Goal: Task Accomplishment & Management: Complete application form

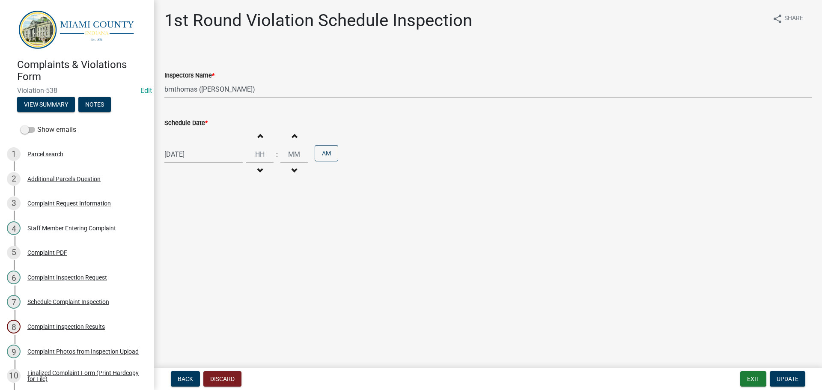
select select "0324ce59-dc13-463c-88f6-21718b6e040a"
click at [764, 375] on button "Exit" at bounding box center [753, 378] width 26 height 15
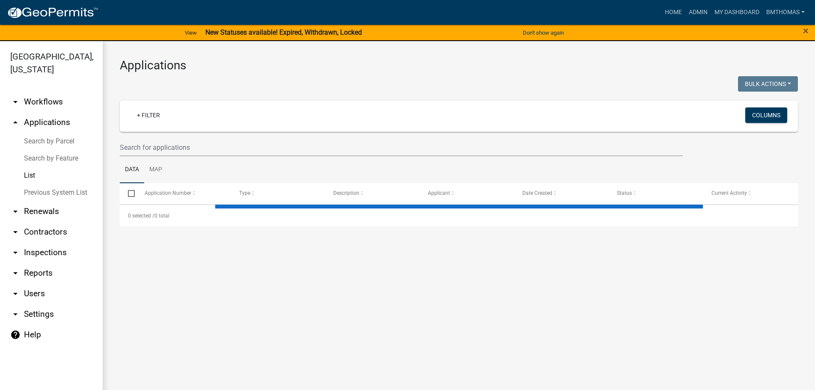
select select "3: 100"
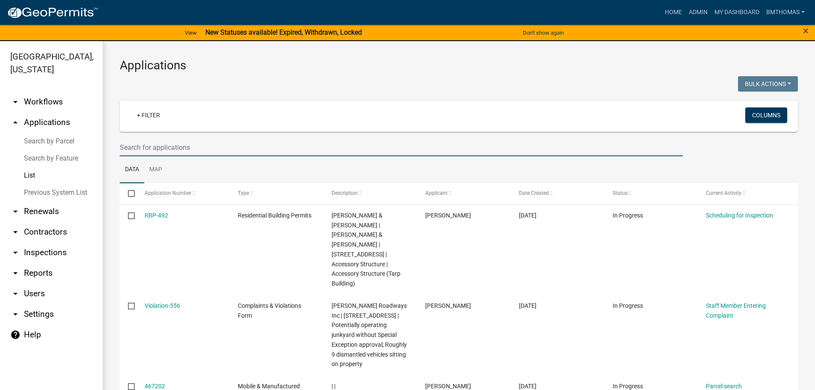
click at [181, 146] on input "text" at bounding box center [401, 148] width 563 height 18
click at [550, 32] on button "Don't show again" at bounding box center [544, 33] width 48 height 14
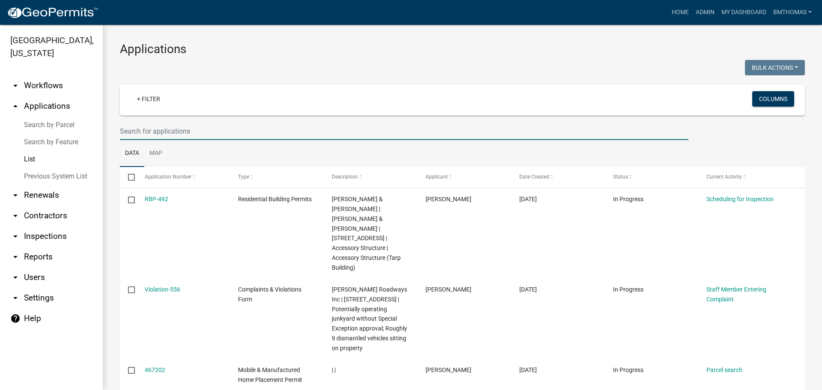
click at [151, 127] on input "text" at bounding box center [404, 131] width 568 height 18
click at [226, 133] on input "text" at bounding box center [404, 131] width 568 height 18
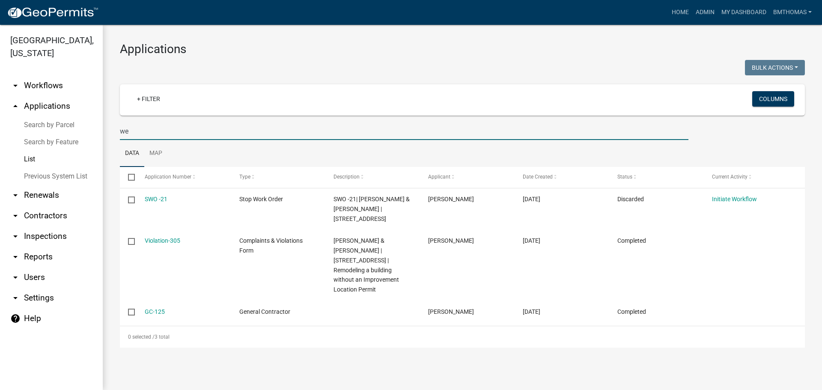
type input "w"
select select "3: 100"
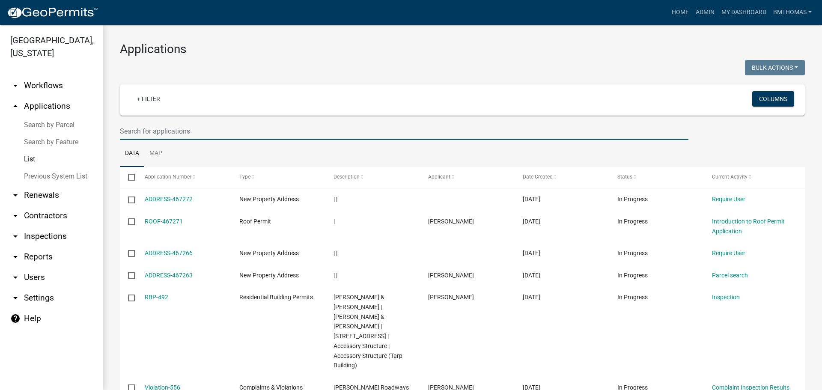
click at [53, 116] on link "Search by Parcel" at bounding box center [51, 124] width 103 height 17
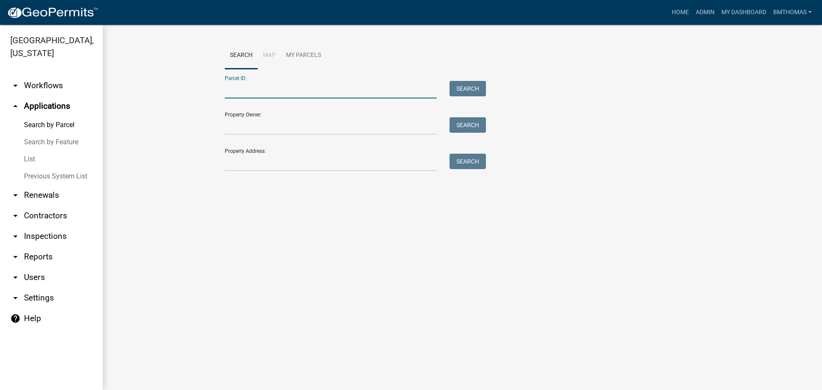
click at [247, 96] on input "Parcel ID:" at bounding box center [331, 90] width 212 height 18
paste input "52-08-31-300-002.100-017"
click at [486, 90] on div "Search" at bounding box center [465, 90] width 45 height 18
click at [476, 88] on button "Search" at bounding box center [467, 88] width 36 height 15
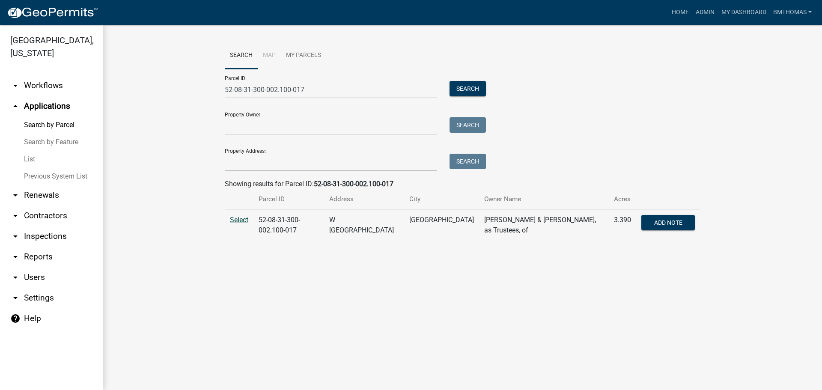
click at [244, 221] on span "Select" at bounding box center [239, 220] width 18 height 8
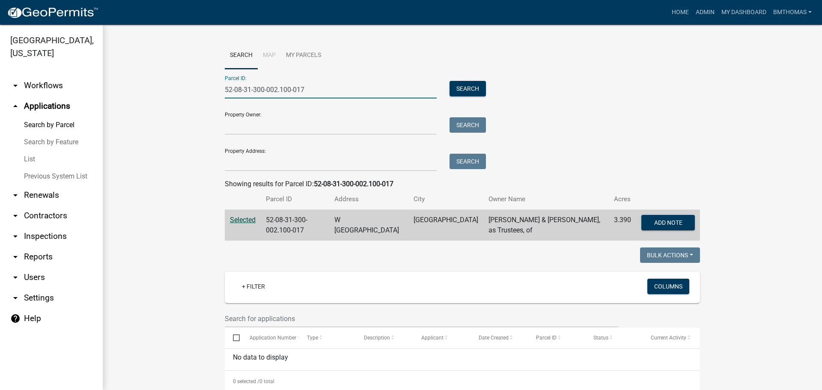
drag, startPoint x: 306, startPoint y: 92, endPoint x: 218, endPoint y: 87, distance: 88.3
click at [218, 87] on div "52-08-31-300-002.100-017" at bounding box center [330, 90] width 225 height 18
paste input "400-005.0"
type input "52-08-31-400-005.000-017"
click at [462, 89] on button "Search" at bounding box center [467, 88] width 36 height 15
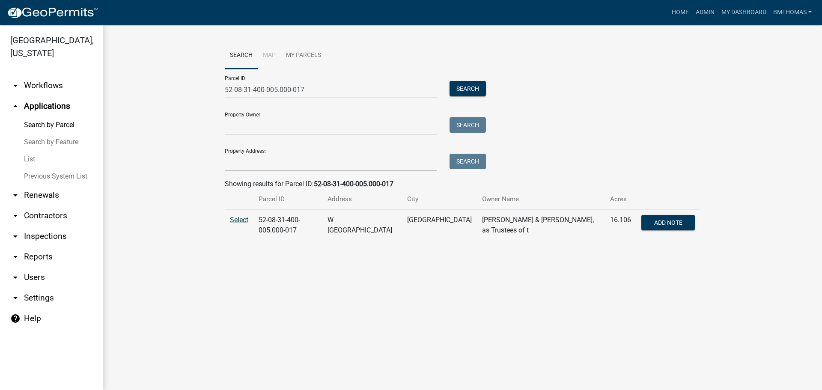
click at [242, 217] on span "Select" at bounding box center [239, 220] width 18 height 8
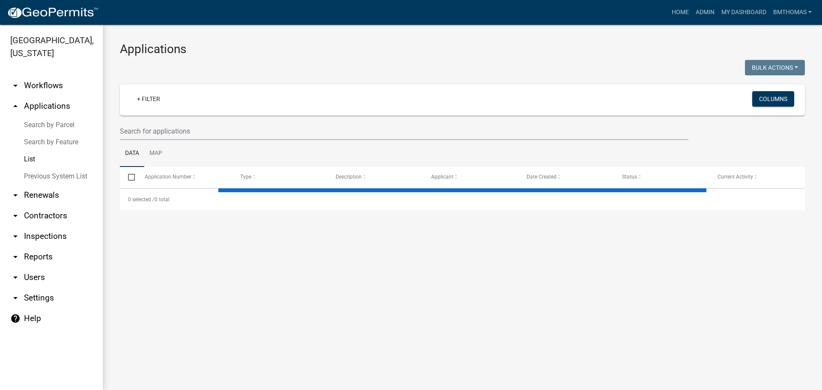
select select "3: 100"
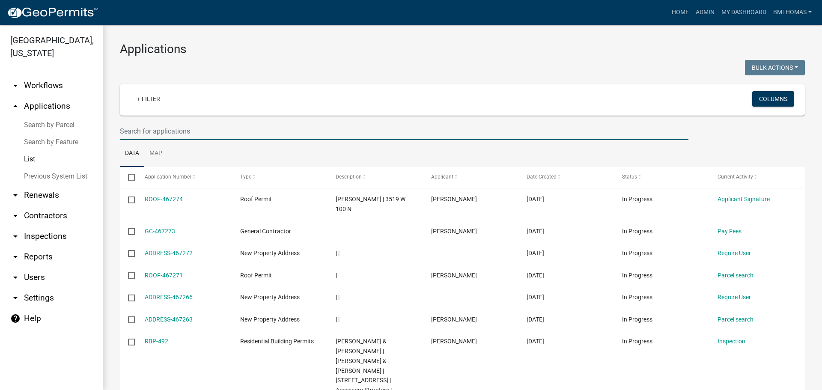
click at [364, 134] on input "text" at bounding box center [404, 131] width 568 height 18
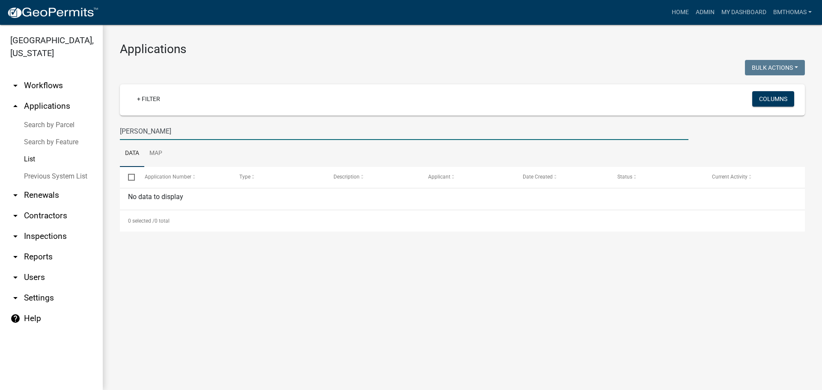
type input "[PERSON_NAME]"
click at [36, 151] on link "List" at bounding box center [51, 159] width 103 height 17
click at [38, 96] on link "arrow_drop_up Applications" at bounding box center [51, 106] width 103 height 21
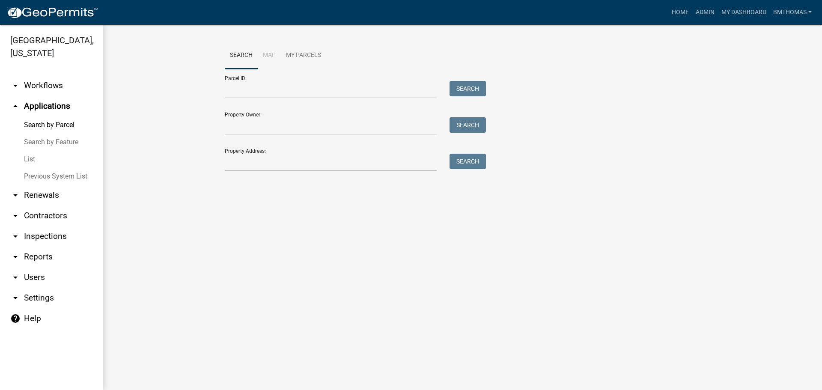
click at [35, 151] on link "List" at bounding box center [51, 159] width 103 height 17
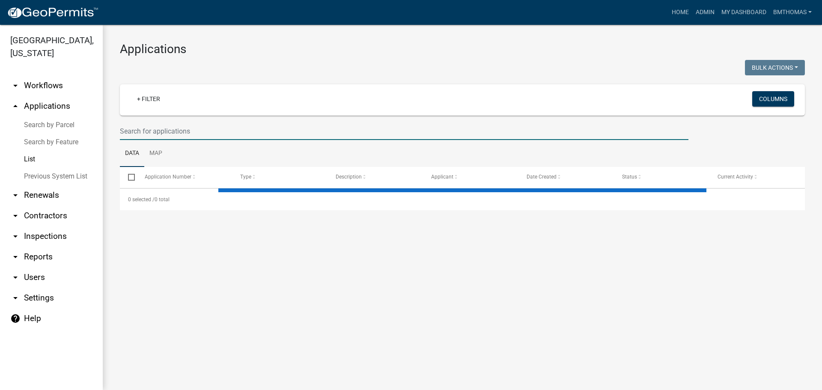
click at [153, 132] on input "text" at bounding box center [404, 131] width 568 height 18
select select "3: 100"
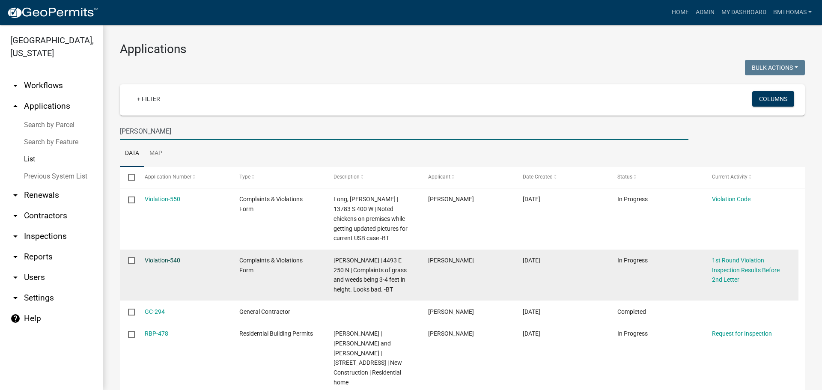
type input "[PERSON_NAME]"
click at [173, 260] on link "Violation-540" at bounding box center [163, 260] width 36 height 7
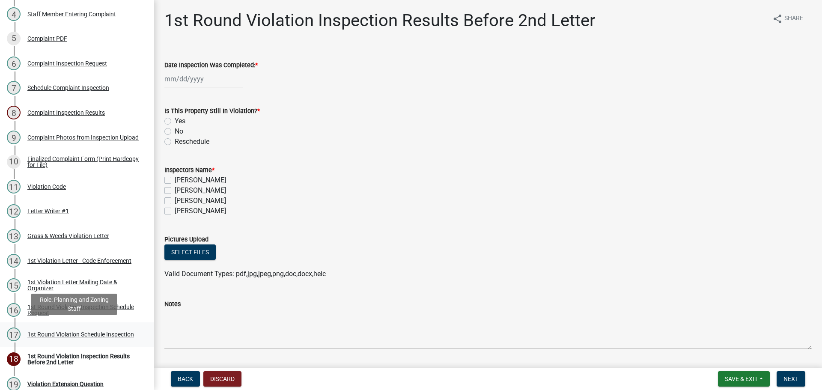
scroll to position [257, 0]
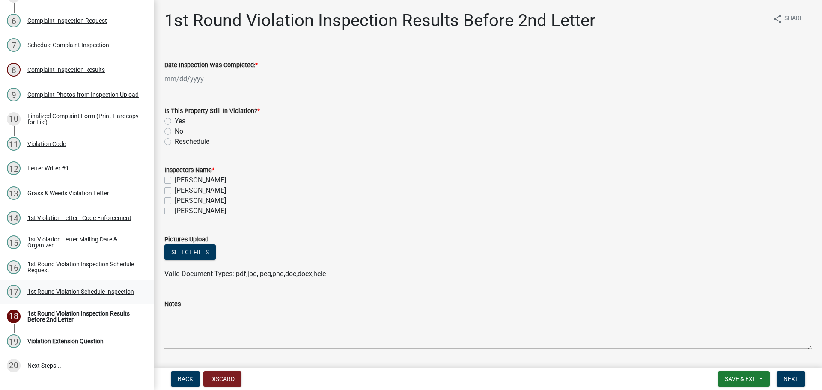
click at [31, 288] on div "1st Round Violation Schedule Inspection" at bounding box center [80, 291] width 107 height 6
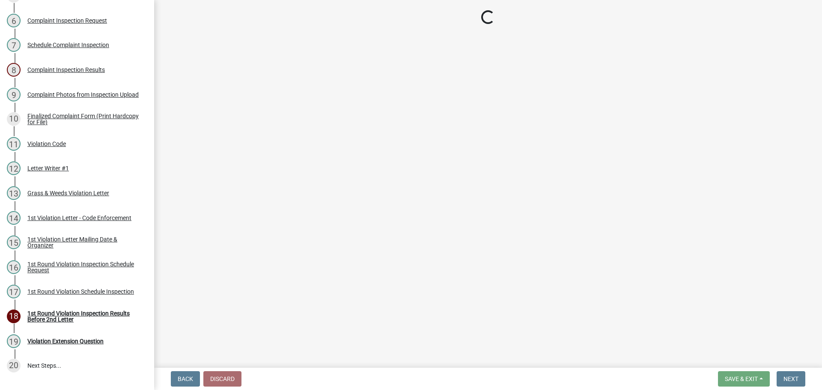
select select "0324ce59-dc13-463c-88f6-21718b6e040a"
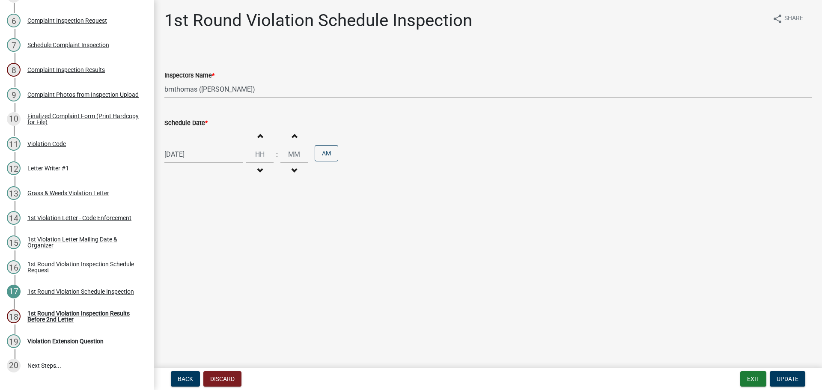
select select "8"
select select "2025"
click at [202, 153] on input "[DATE]" at bounding box center [203, 155] width 78 height 18
click at [217, 248] on div "28" at bounding box center [214, 255] width 14 height 14
type input "[DATE]"
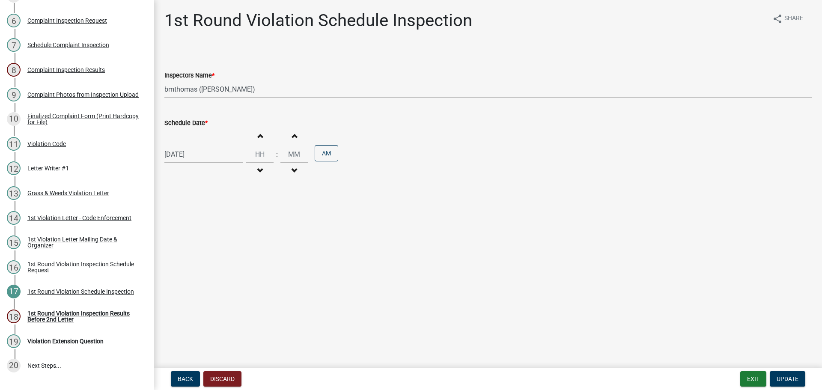
click at [774, 388] on nav "Back Discard Exit Update" at bounding box center [488, 379] width 668 height 22
click at [776, 386] on button "Update" at bounding box center [788, 378] width 36 height 15
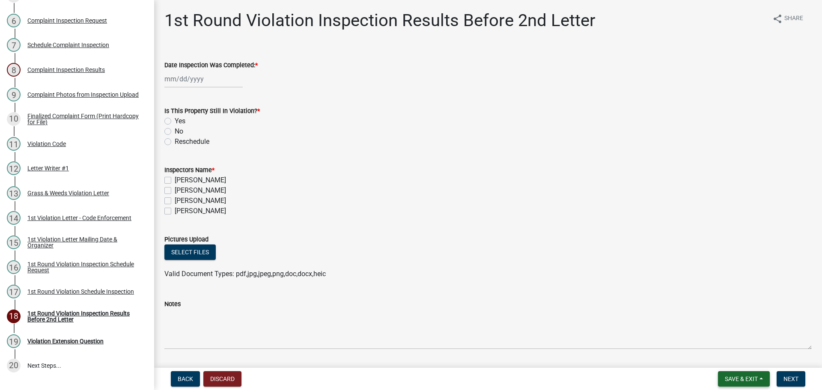
click at [746, 380] on span "Save & Exit" at bounding box center [741, 378] width 33 height 7
click at [729, 363] on button "Save & Exit" at bounding box center [735, 356] width 68 height 21
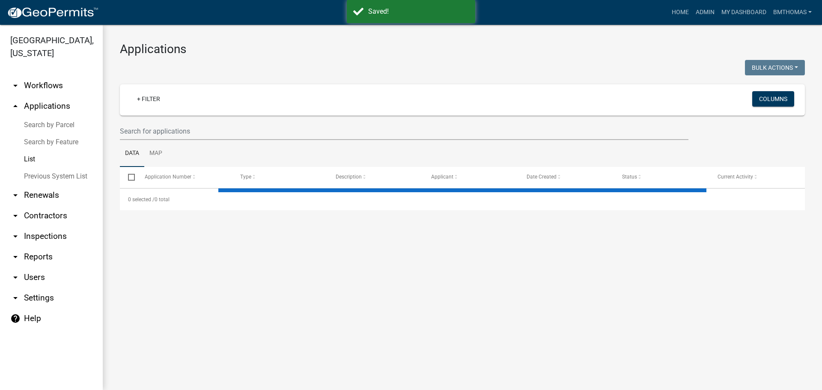
select select "3: 100"
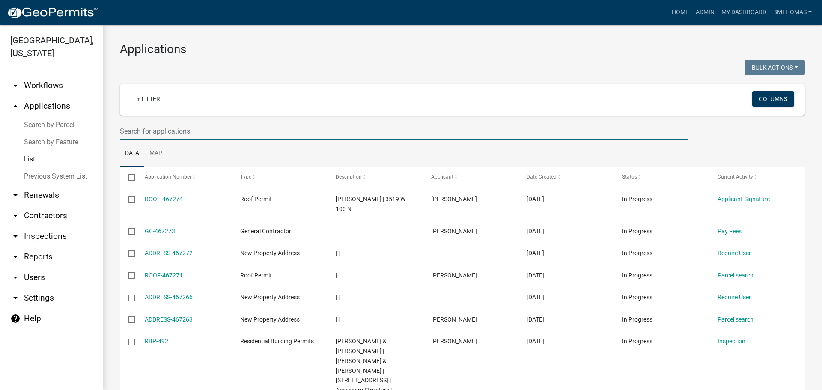
click at [191, 131] on input "text" at bounding box center [404, 131] width 568 height 18
click at [158, 129] on input "text" at bounding box center [404, 131] width 568 height 18
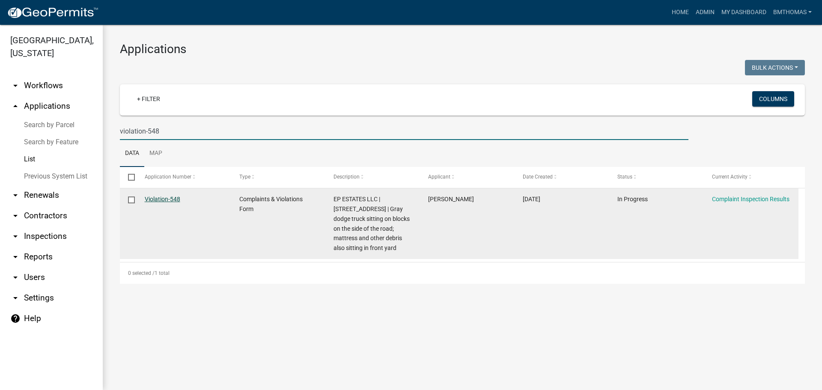
type input "violation-548"
click at [171, 198] on link "Violation-548" at bounding box center [163, 199] width 36 height 7
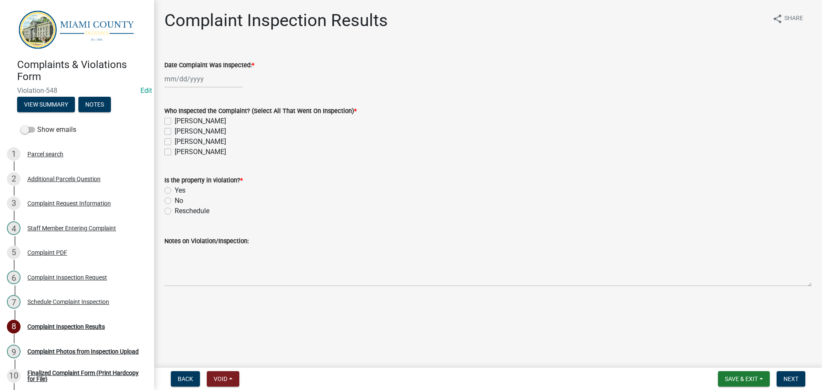
select select "8"
select select "2025"
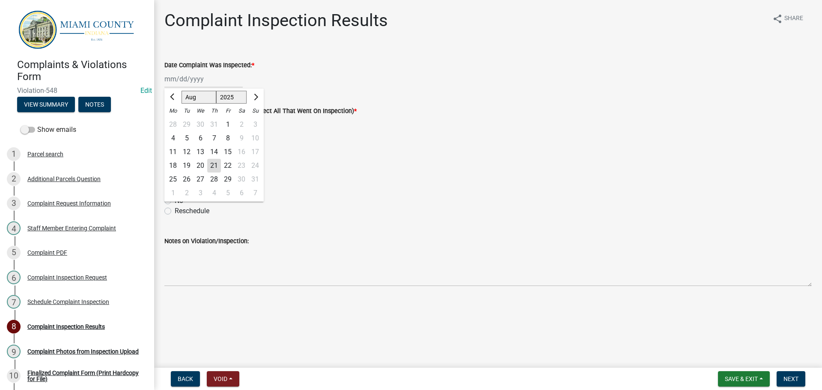
click at [212, 80] on div "[PERSON_NAME] Feb Mar Apr [PERSON_NAME][DATE] Oct Nov [DATE] 1526 1527 1528 152…" at bounding box center [203, 79] width 78 height 18
click at [175, 165] on div "18" at bounding box center [173, 166] width 14 height 14
type input "[DATE]"
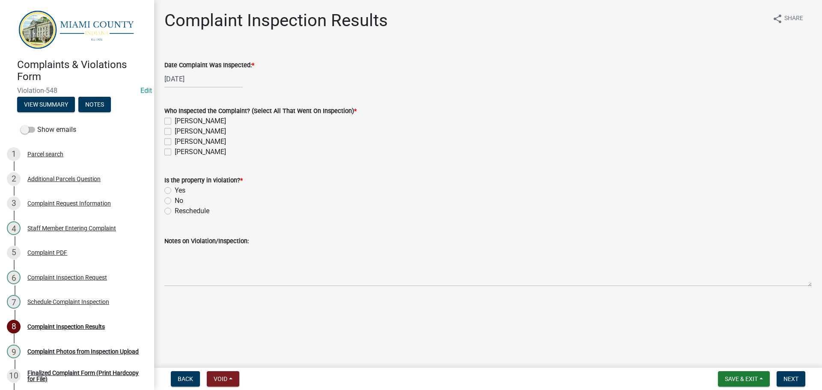
click at [175, 143] on label "[PERSON_NAME]" at bounding box center [200, 142] width 51 height 10
click at [175, 142] on input "[PERSON_NAME]" at bounding box center [178, 140] width 6 height 6
checkbox input "true"
checkbox input "false"
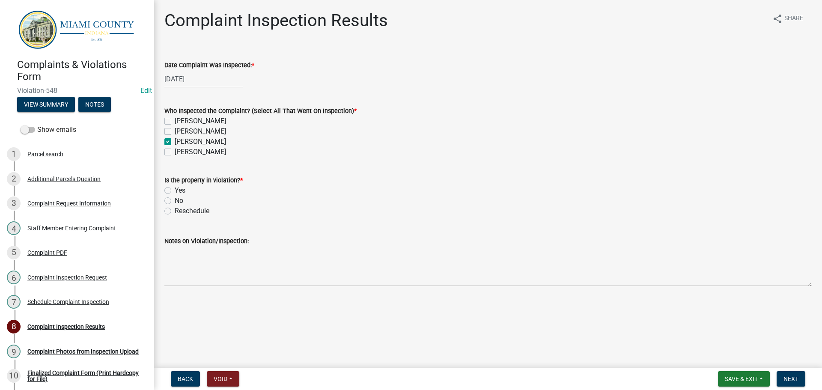
checkbox input "true"
checkbox input "false"
click at [175, 191] on label "Yes" at bounding box center [180, 190] width 11 height 10
click at [175, 191] on input "Yes" at bounding box center [178, 188] width 6 height 6
radio input "true"
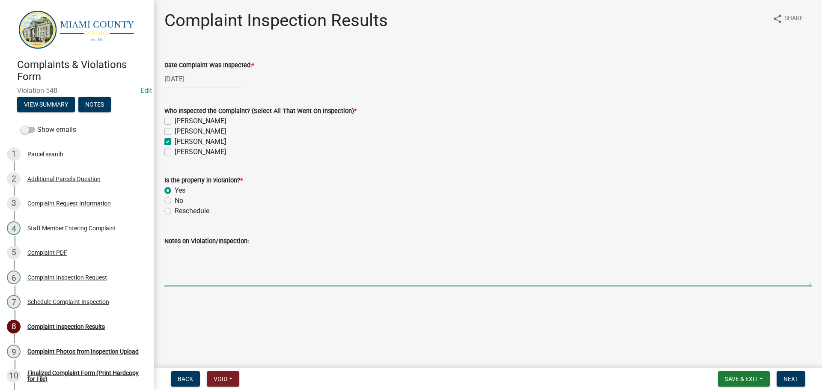
click at [185, 268] on textarea "Notes on Violation/Inspection:" at bounding box center [487, 266] width 647 height 40
type textarea "Noted trash and debris on property -BT"
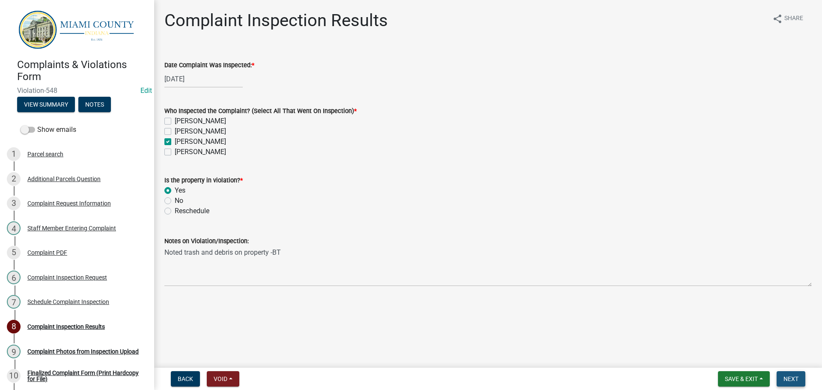
click at [782, 381] on button "Next" at bounding box center [790, 378] width 29 height 15
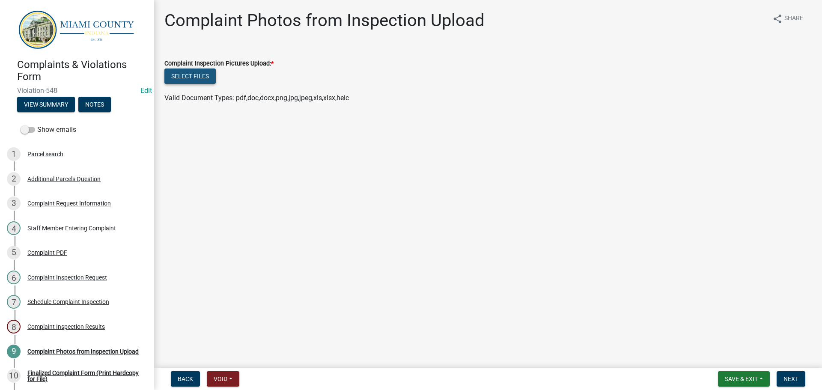
click at [203, 79] on button "Select files" at bounding box center [189, 75] width 51 height 15
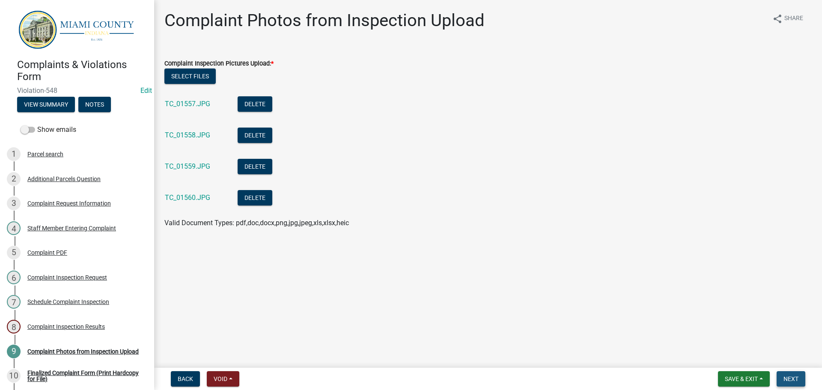
click at [792, 381] on span "Next" at bounding box center [790, 378] width 15 height 7
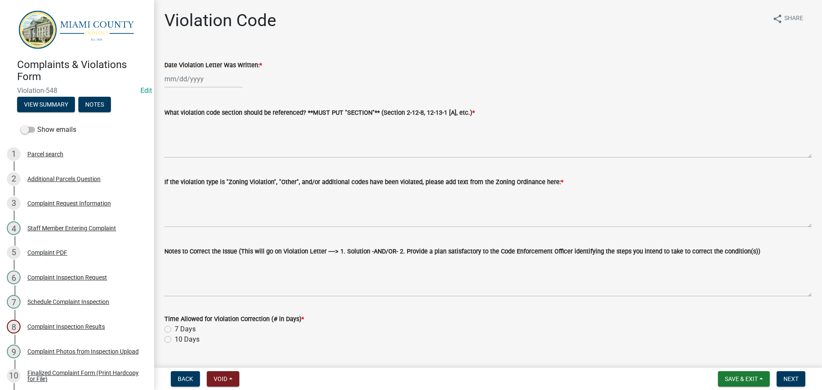
select select "8"
select select "2025"
click at [181, 74] on div "[PERSON_NAME] Feb Mar Apr [PERSON_NAME][DATE] Oct Nov [DATE] 1526 1527 1528 152…" at bounding box center [203, 79] width 78 height 18
click at [211, 165] on div "21" at bounding box center [214, 166] width 14 height 14
type input "[DATE]"
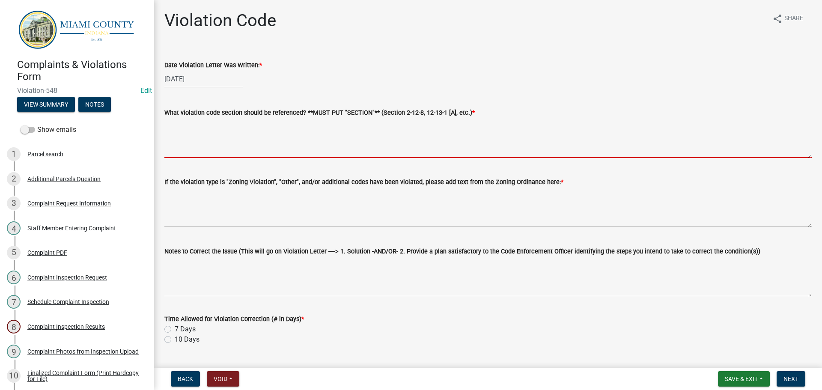
click at [197, 143] on textarea "What violation code section should be referenced? **MUST PUT "SECTION"** (Secti…" at bounding box center [487, 138] width 647 height 40
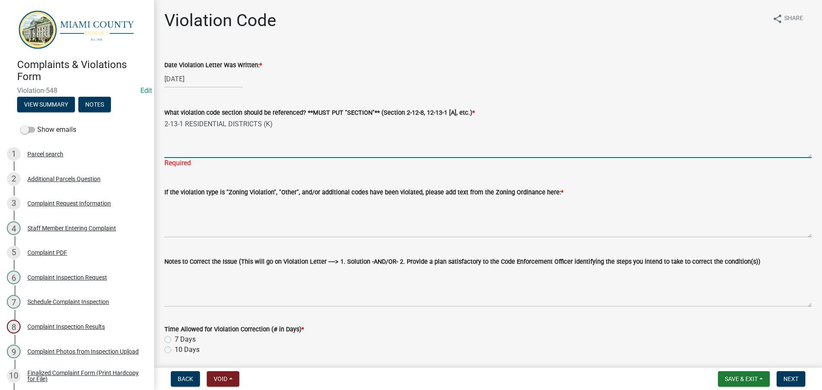
type textarea "2-13-1 RESIDENTIAL DISTRICTS (K)"
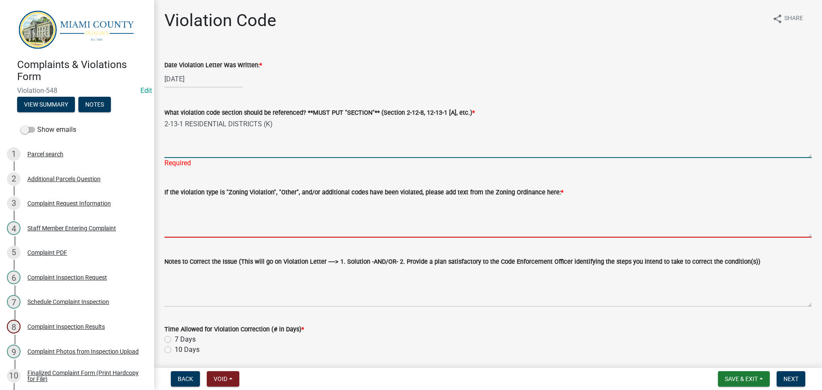
click at [243, 222] on textarea "If the violation type is "Zoning Violation", "Other", and/or additional codes h…" at bounding box center [487, 217] width 647 height 40
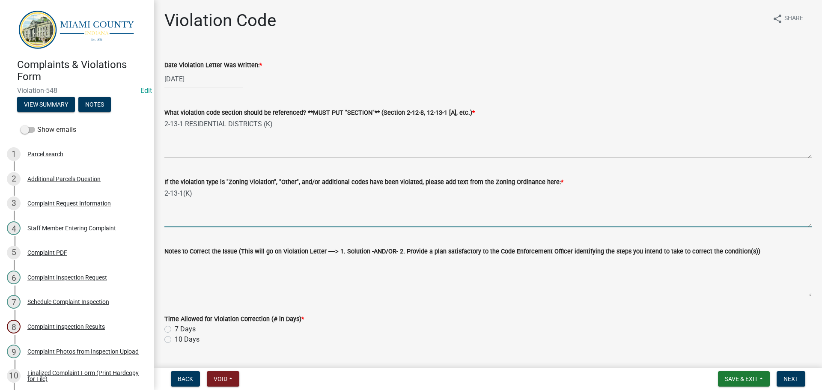
type textarea "2-13-1(K)"
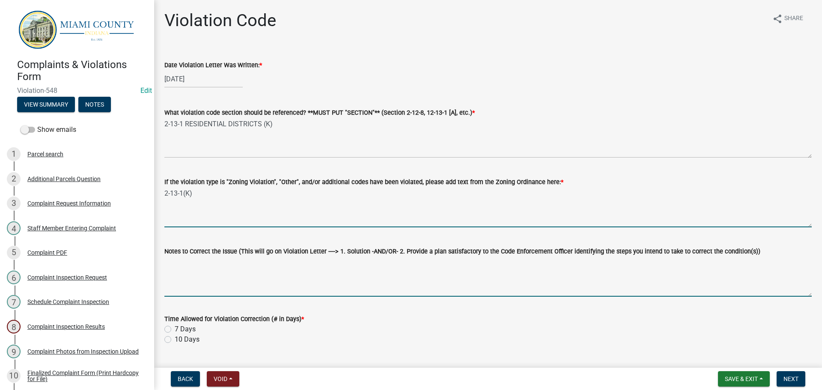
click at [235, 268] on textarea "Notes to Correct the Issue (This will go on Violation Letter ----> 1. Solution …" at bounding box center [487, 276] width 647 height 40
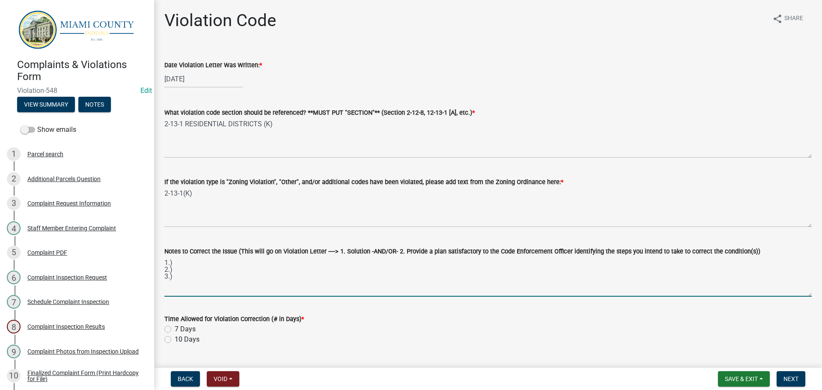
click at [228, 261] on textarea "1.) 2.) 3.)" at bounding box center [487, 276] width 647 height 40
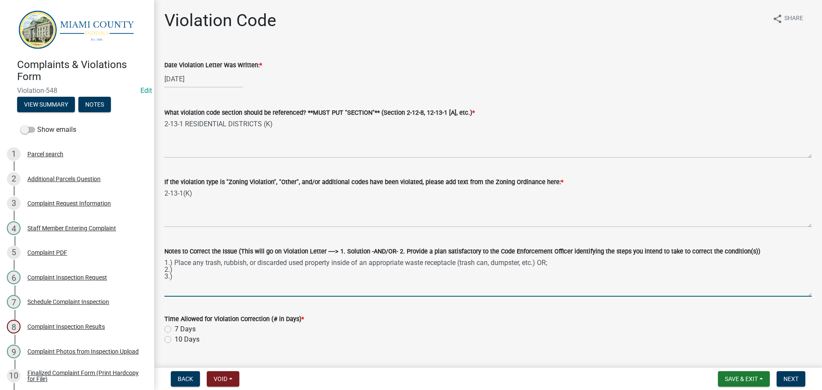
click at [233, 270] on textarea "1.) Place any trash, rubbish, or discarded used property inside of an appropria…" at bounding box center [487, 276] width 647 height 40
click at [227, 283] on textarea "1.) Place any trash, rubbish, or discarded used property inside of an appropria…" at bounding box center [487, 276] width 647 height 40
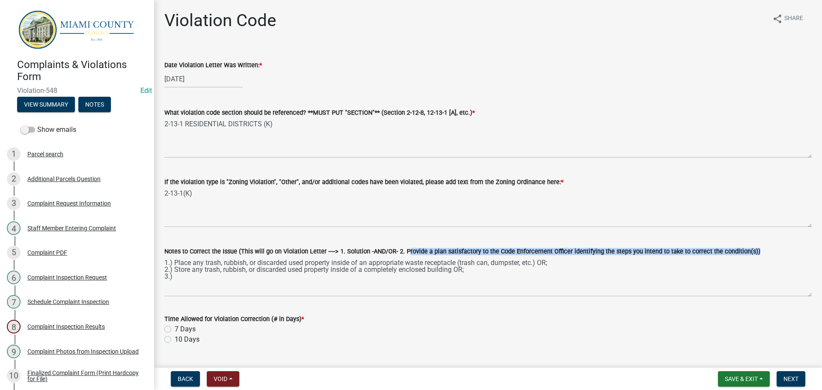
drag, startPoint x: 401, startPoint y: 250, endPoint x: 742, endPoint y: 253, distance: 340.3
click at [742, 253] on label "Notes to Correct the Issue (This will go on Violation Letter ----> 1. Solution …" at bounding box center [462, 252] width 596 height 6
copy label "Provide a plan satisfactory to the Code Enforcement Officer identifying the ste…"
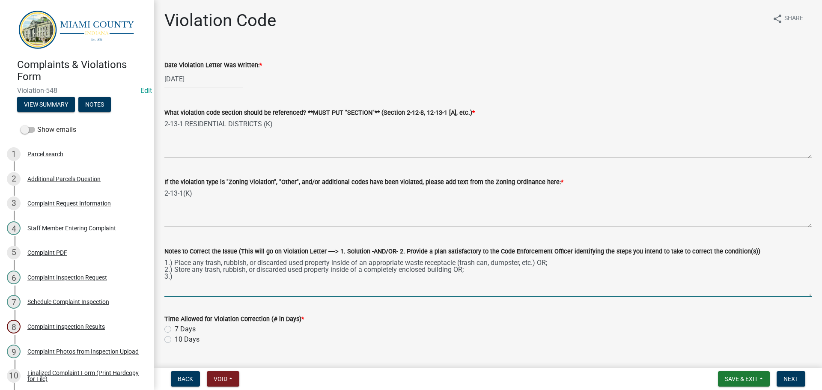
click at [242, 280] on textarea "1.) Place any trash, rubbish, or discarded used property inside of an appropria…" at bounding box center [487, 276] width 647 height 40
paste textarea "Provide a plan satisfactory to the Code Enforcement Officer identifying the ste…"
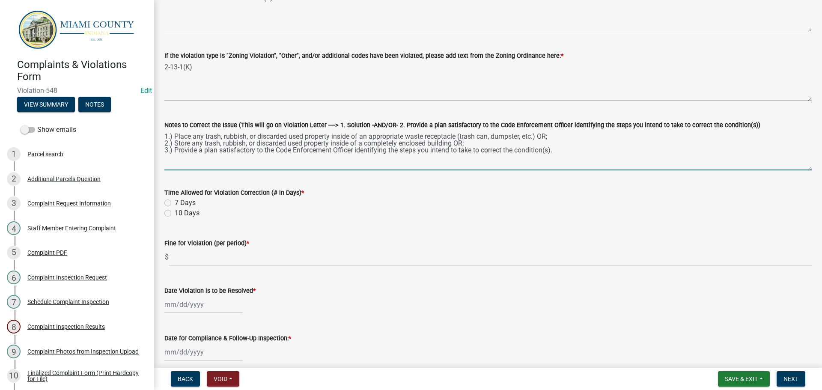
scroll to position [128, 0]
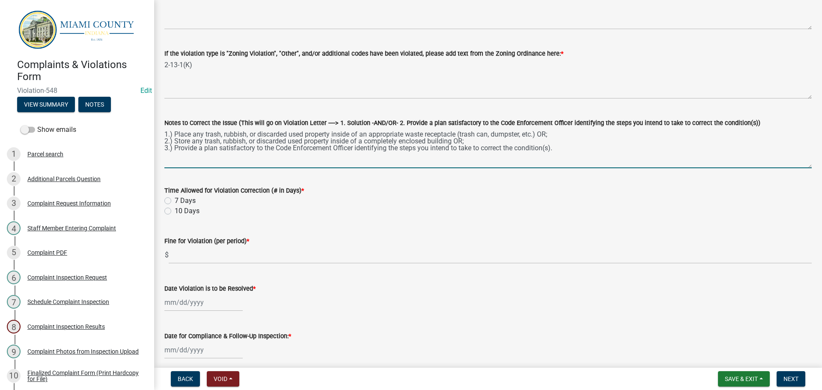
type textarea "1.) Place any trash, rubbish, or discarded used property inside of an appropria…"
click at [175, 211] on label "10 Days" at bounding box center [187, 211] width 25 height 10
click at [175, 211] on input "10 Days" at bounding box center [178, 209] width 6 height 6
radio input "true"
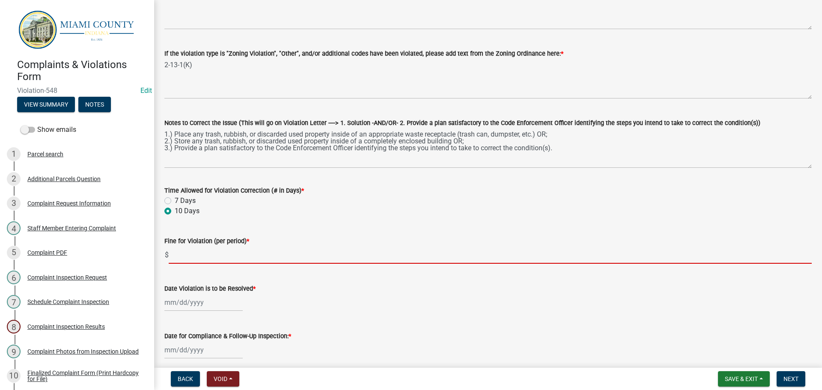
click at [196, 253] on input "text" at bounding box center [490, 255] width 643 height 18
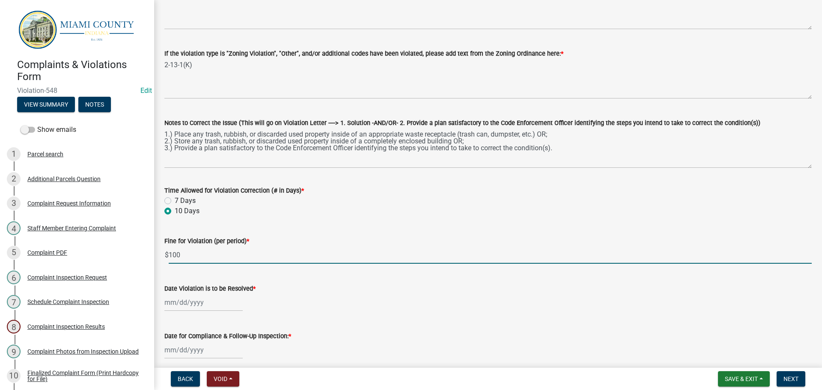
type input "100"
click at [215, 303] on div at bounding box center [203, 303] width 78 height 18
select select "8"
select select "2025"
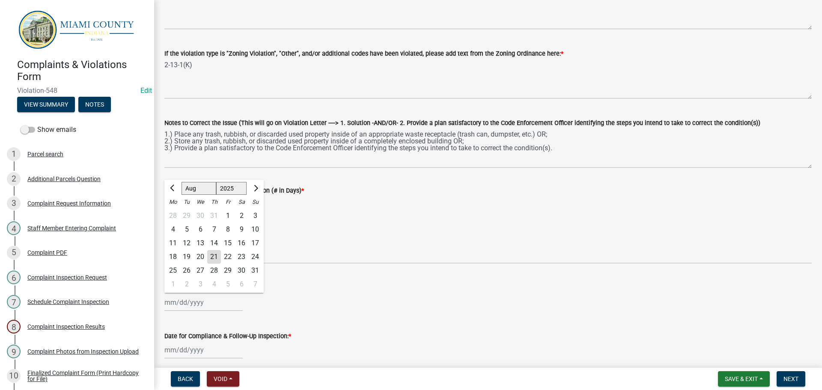
click at [256, 270] on div "31" at bounding box center [255, 271] width 14 height 14
type input "[DATE]"
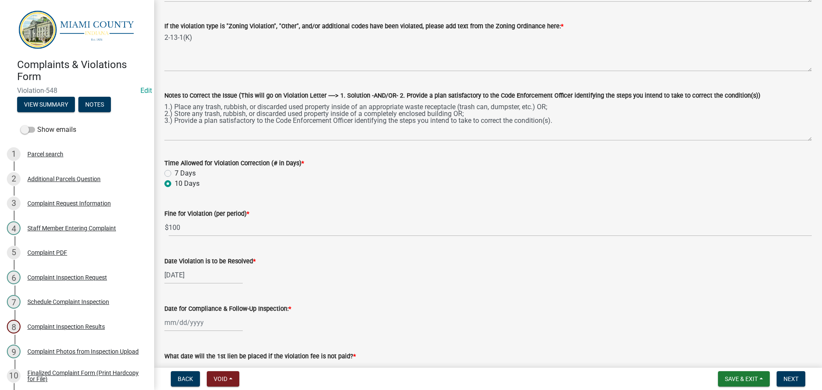
scroll to position [171, 0]
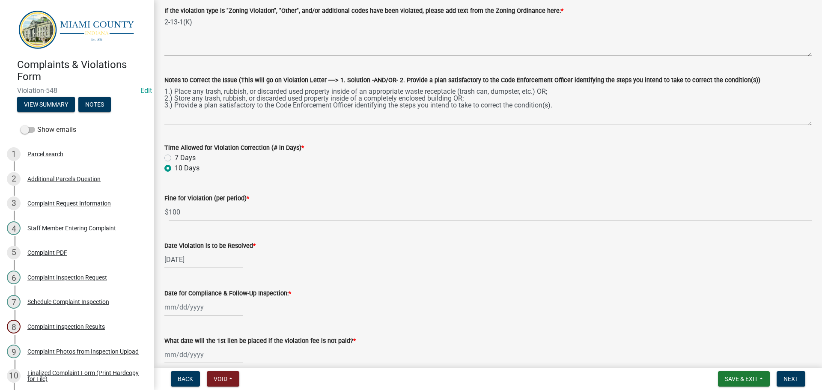
click at [199, 300] on div at bounding box center [203, 307] width 78 height 18
select select "8"
select select "2025"
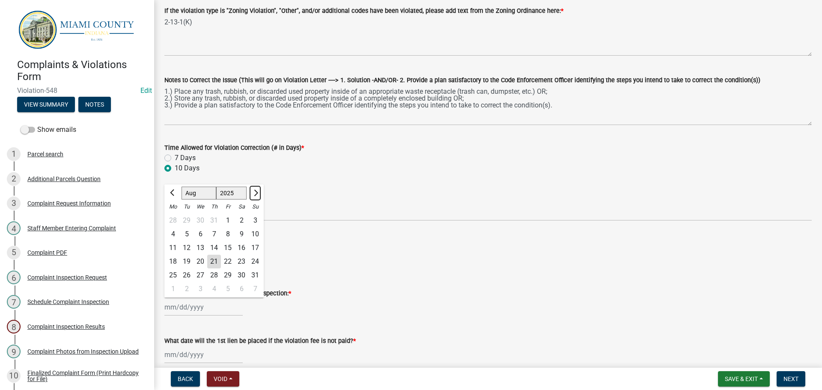
click at [253, 196] on button "Next month" at bounding box center [255, 193] width 10 height 14
select select "9"
click at [171, 221] on div "1" at bounding box center [173, 221] width 14 height 14
type input "[DATE]"
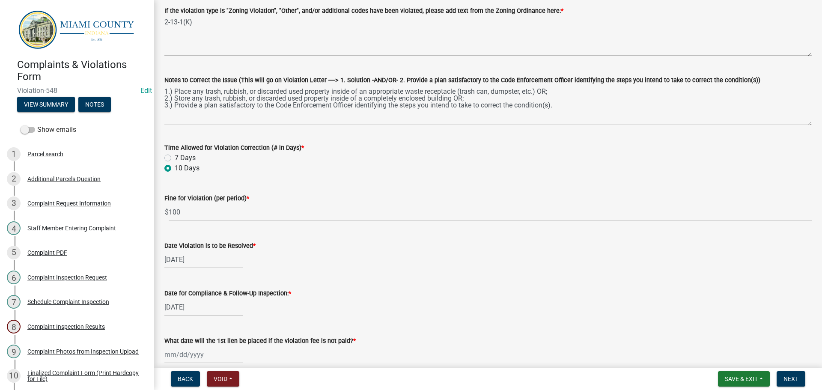
scroll to position [214, 0]
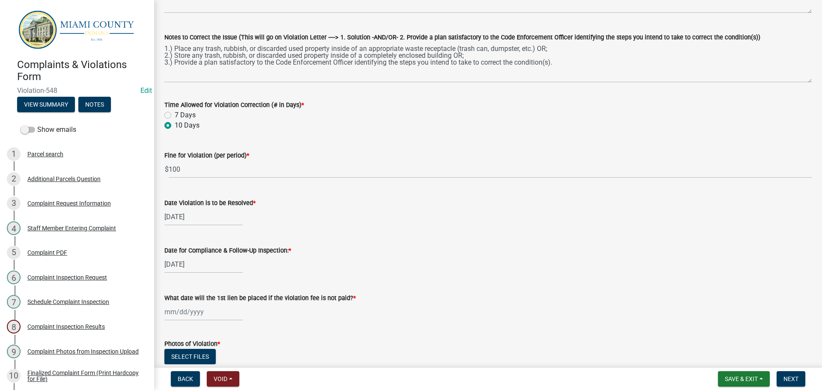
click at [209, 313] on div at bounding box center [203, 312] width 78 height 18
select select "8"
select select "2025"
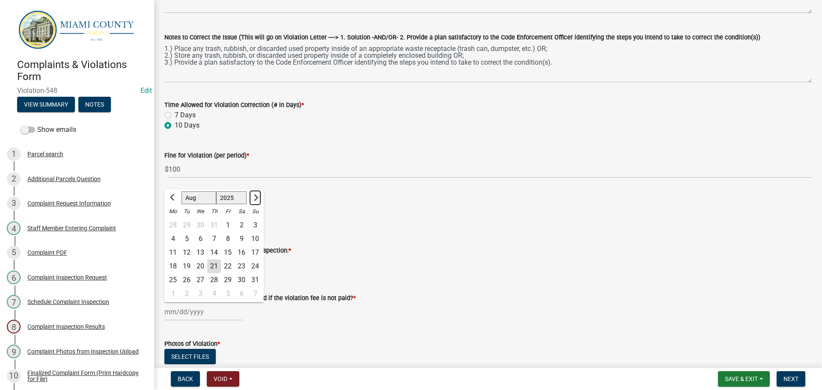
click at [259, 195] on button "Next month" at bounding box center [255, 198] width 10 height 14
select select "10"
click at [175, 274] on div "27" at bounding box center [173, 280] width 14 height 14
type input "[DATE]"
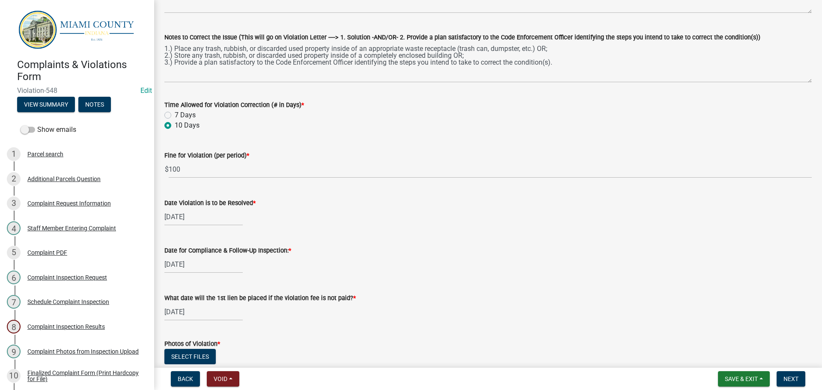
click at [179, 310] on div "[DATE]" at bounding box center [203, 312] width 78 height 18
select select "10"
select select "2025"
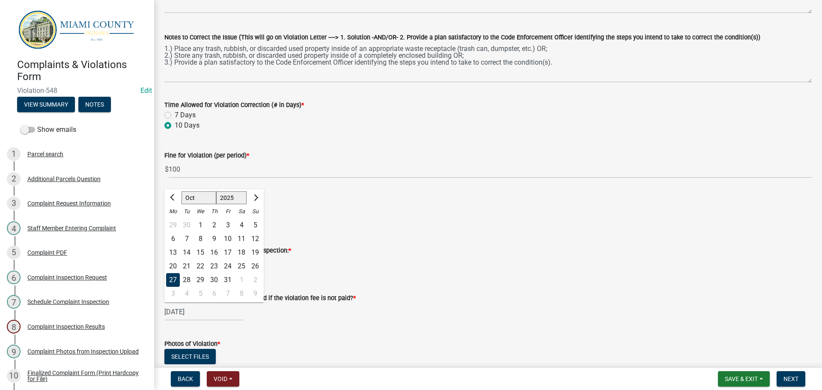
click at [200, 225] on div "1" at bounding box center [200, 225] width 14 height 14
type input "[DATE]"
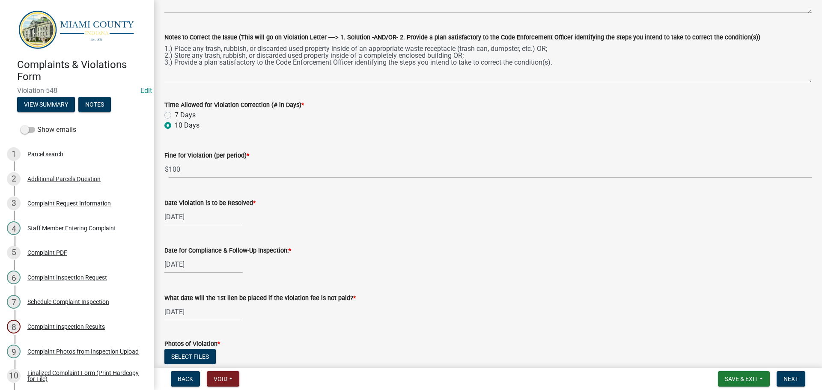
click at [451, 267] on div "[DATE]" at bounding box center [487, 265] width 647 height 18
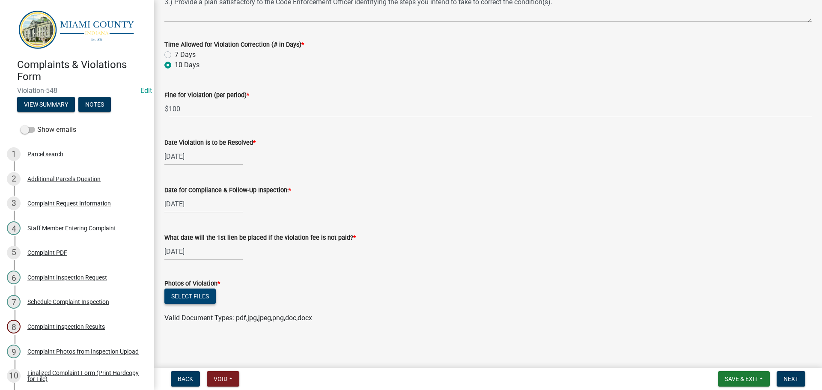
click at [199, 296] on button "Select files" at bounding box center [189, 295] width 51 height 15
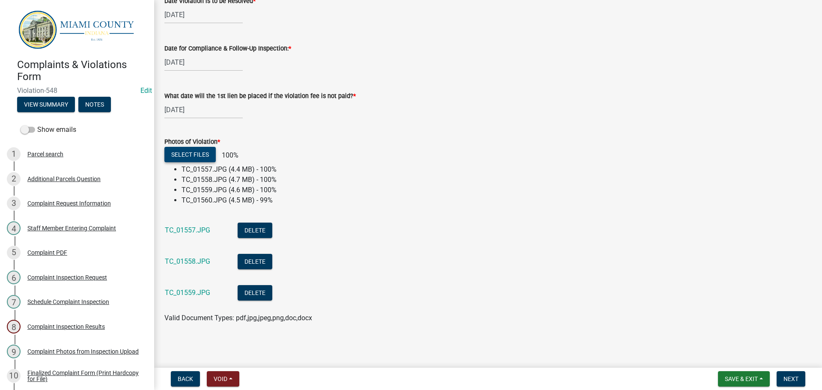
scroll to position [399, 0]
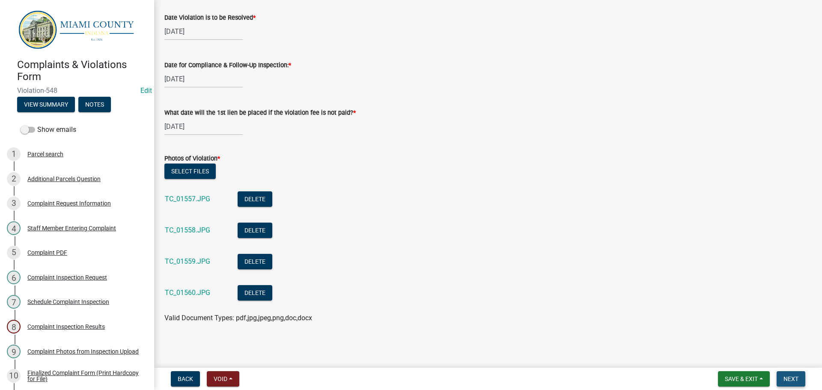
click at [791, 378] on span "Next" at bounding box center [790, 378] width 15 height 7
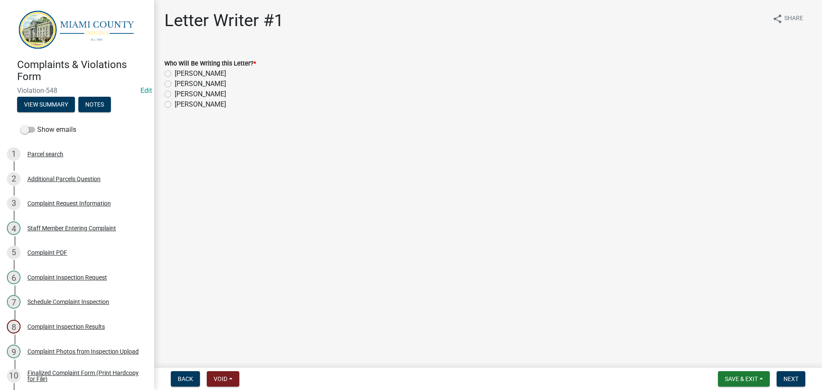
click at [175, 95] on label "[PERSON_NAME]" at bounding box center [200, 94] width 51 height 10
click at [175, 95] on input "[PERSON_NAME]" at bounding box center [178, 92] width 6 height 6
radio input "true"
click at [798, 372] on nav "Back Void Withdraw Lock Expire Void Save & Exit Save Save & Exit Next" at bounding box center [488, 379] width 668 height 22
click at [799, 375] on button "Next" at bounding box center [790, 378] width 29 height 15
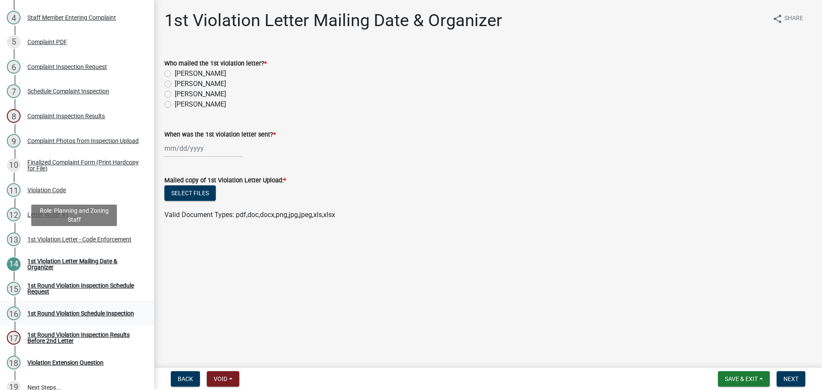
scroll to position [278, 0]
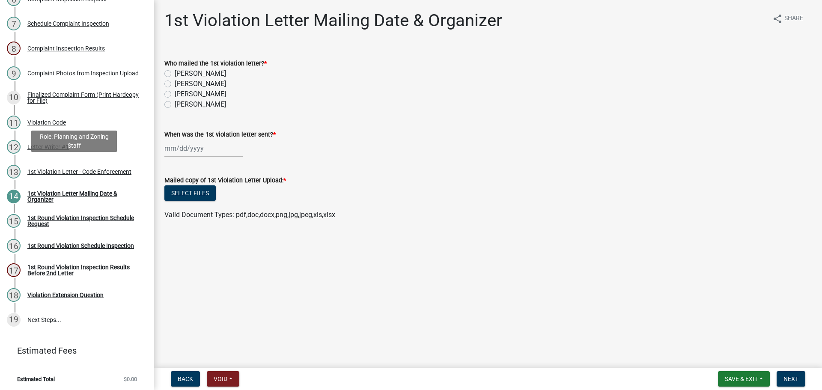
click at [59, 169] on div "1st Violation Letter - Code Enforcement" at bounding box center [79, 172] width 104 height 6
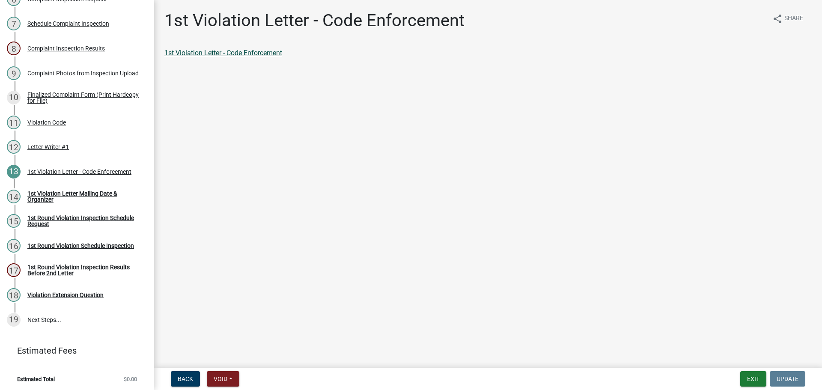
click at [244, 54] on link "1st Violation Letter - Code Enforcement" at bounding box center [223, 53] width 118 height 8
click at [201, 47] on div "1st Violation Letter - Code Enforcement share Share 1st Violation Letter - Code…" at bounding box center [488, 41] width 660 height 62
click at [207, 51] on link "1st Violation Letter - Code Enforcement" at bounding box center [223, 53] width 118 height 8
click at [270, 145] on main "1st Violation Letter - Code Enforcement share Share 1st Violation Letter - Code…" at bounding box center [488, 182] width 668 height 364
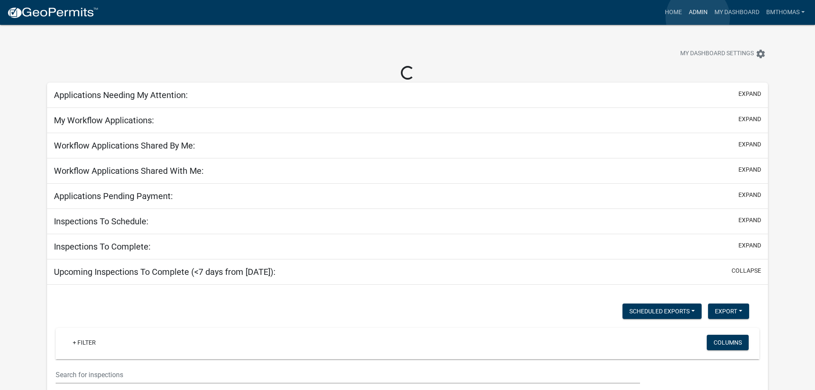
drag, startPoint x: 698, startPoint y: 18, endPoint x: 687, endPoint y: 19, distance: 11.3
click at [698, 18] on link "Admin" at bounding box center [699, 12] width 26 height 16
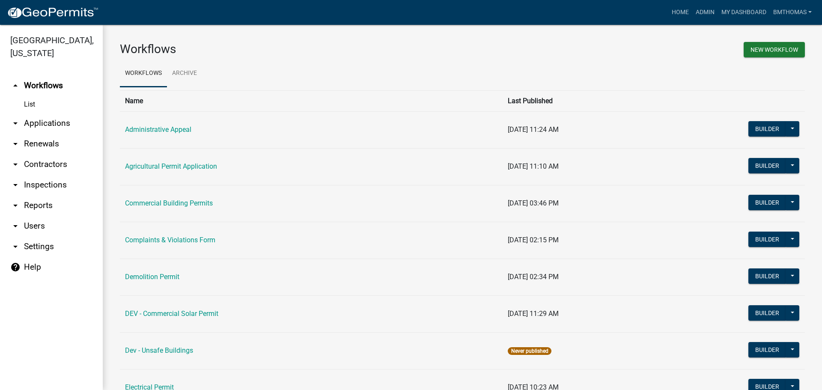
click at [46, 113] on link "arrow_drop_down Applications" at bounding box center [51, 123] width 103 height 21
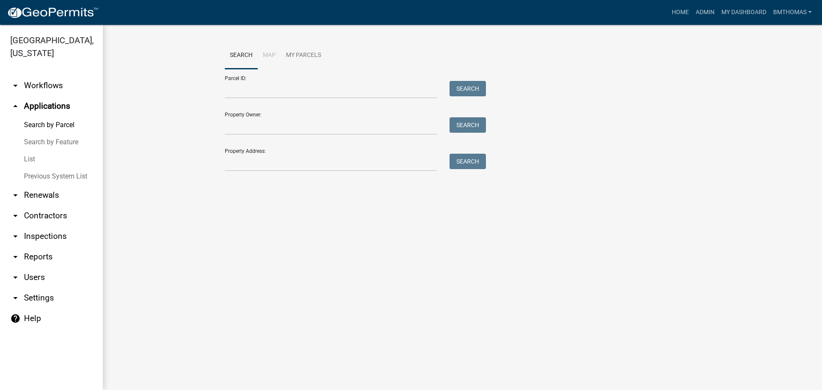
click at [34, 152] on link "List" at bounding box center [51, 159] width 103 height 17
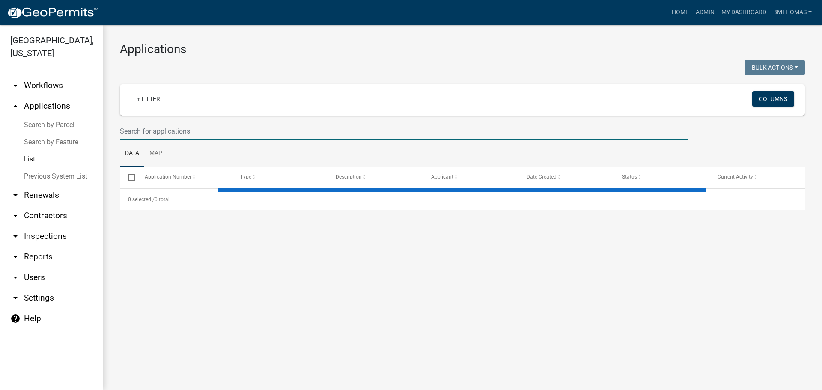
click at [166, 131] on input "text" at bounding box center [404, 131] width 568 height 18
select select "3: 100"
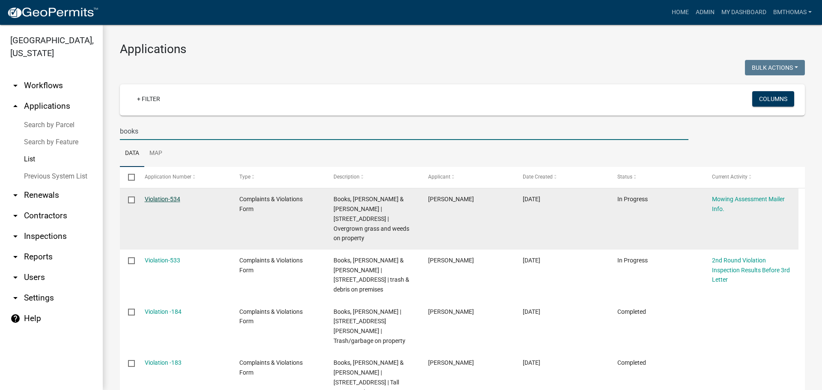
type input "books"
click at [149, 198] on link "Violation-534" at bounding box center [163, 199] width 36 height 7
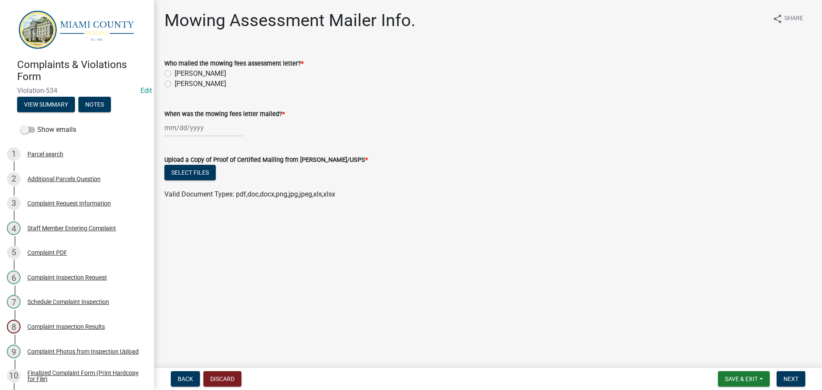
click at [175, 86] on label "[PERSON_NAME]" at bounding box center [200, 84] width 51 height 10
click at [175, 84] on input "[PERSON_NAME]" at bounding box center [178, 82] width 6 height 6
radio input "true"
click at [176, 120] on div at bounding box center [203, 128] width 78 height 18
select select "8"
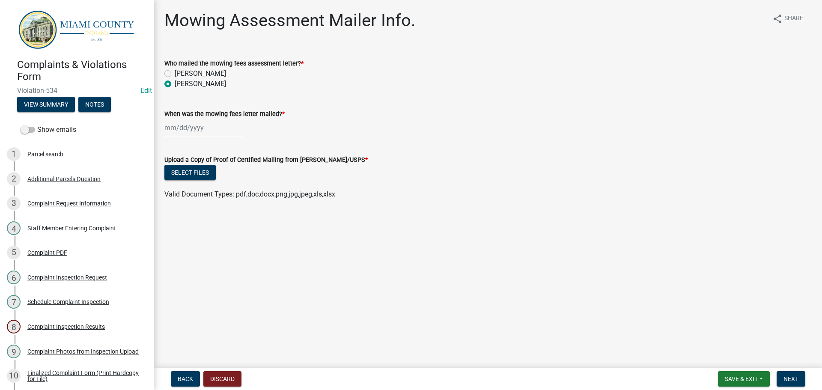
select select "2025"
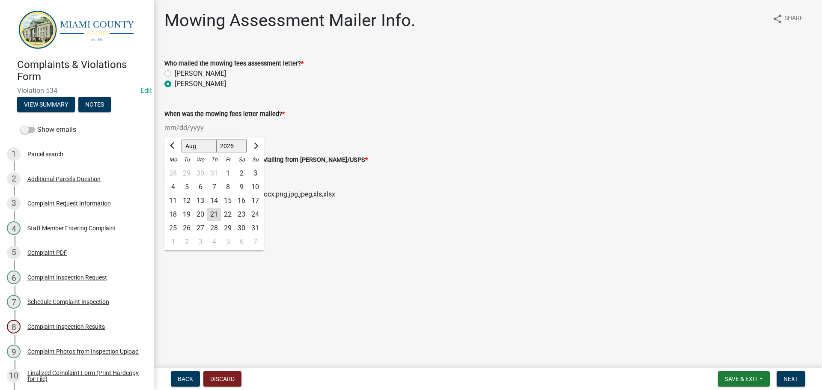
click at [215, 213] on div "21" at bounding box center [214, 215] width 14 height 14
type input "[DATE]"
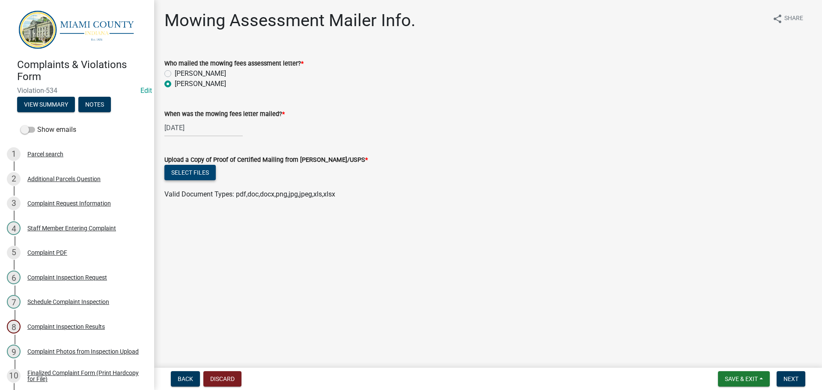
click at [203, 170] on button "Select files" at bounding box center [189, 172] width 51 height 15
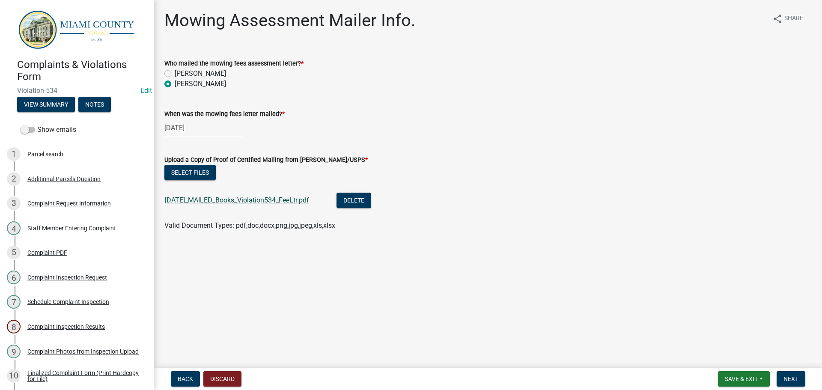
click at [226, 203] on link "8.21.25_MAILED_Books_Violation534_FeeLtr.pdf" at bounding box center [237, 200] width 144 height 8
click at [790, 374] on button "Next" at bounding box center [790, 378] width 29 height 15
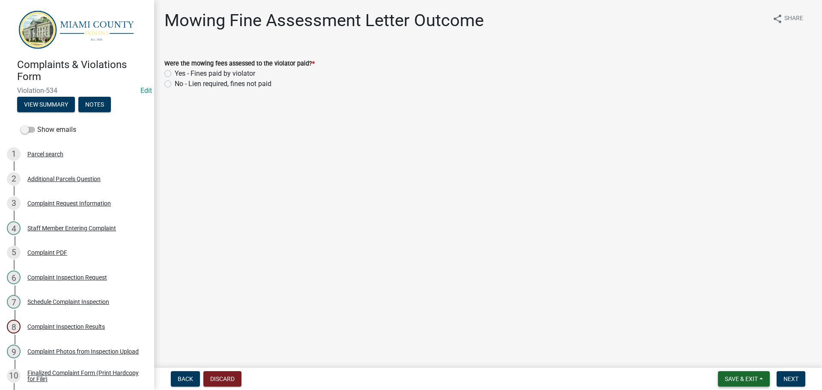
click at [746, 377] on span "Save & Exit" at bounding box center [741, 378] width 33 height 7
click at [740, 358] on button "Save & Exit" at bounding box center [735, 356] width 68 height 21
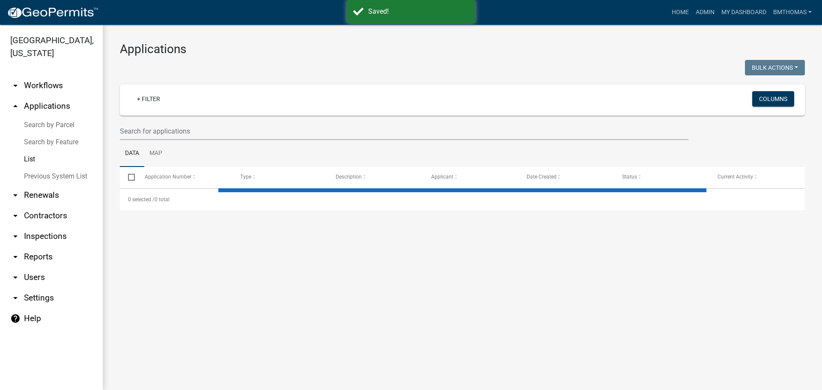
select select "3: 100"
